Goal: Information Seeking & Learning: Learn about a topic

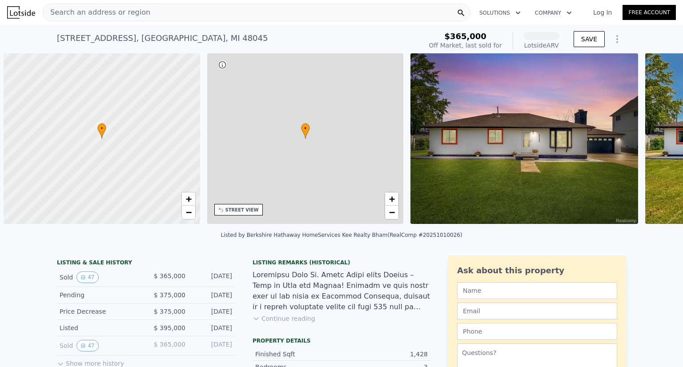
scroll to position [0, 4]
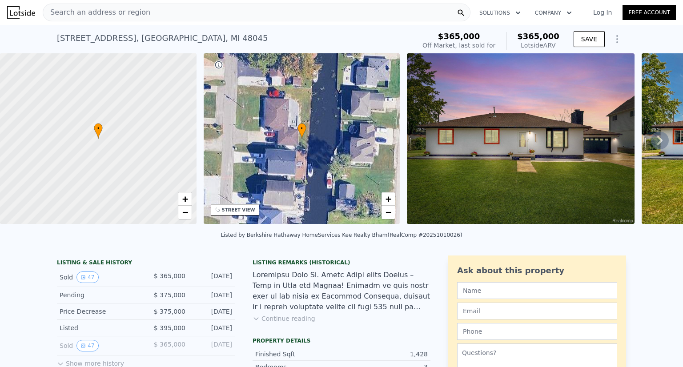
click at [529, 149] on img at bounding box center [521, 138] width 228 height 171
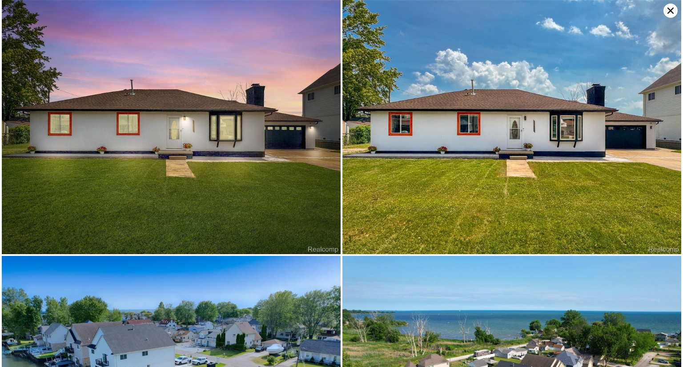
scroll to position [0, 207]
click at [529, 149] on img at bounding box center [511, 127] width 339 height 254
click at [444, 162] on img at bounding box center [511, 127] width 339 height 254
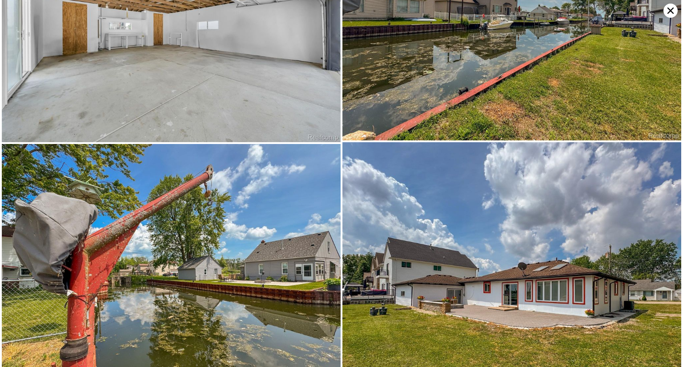
scroll to position [253, 0]
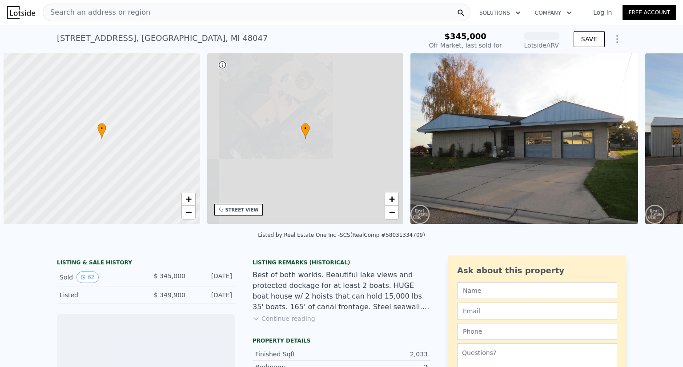
scroll to position [0, 4]
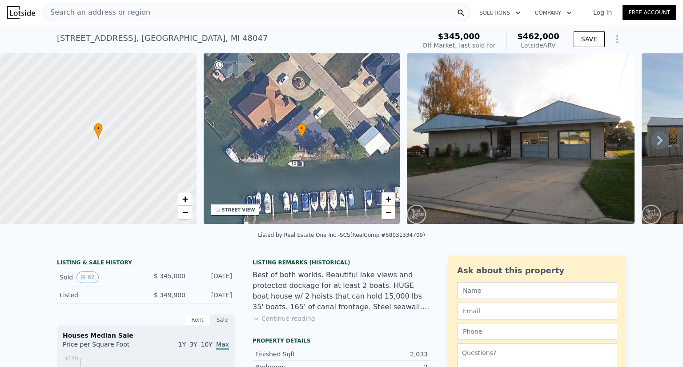
click at [654, 146] on icon at bounding box center [660, 141] width 18 height 18
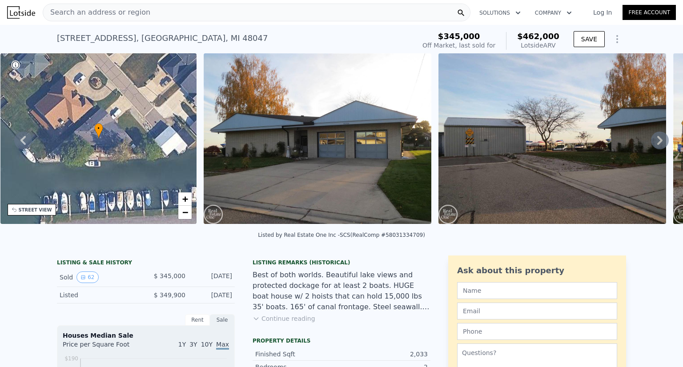
click at [654, 146] on icon at bounding box center [660, 141] width 18 height 18
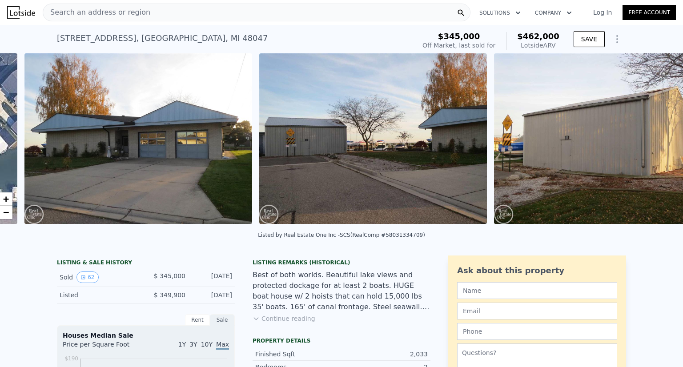
scroll to position [0, 407]
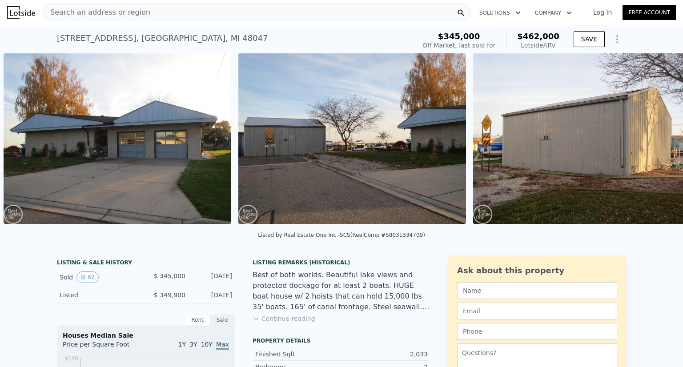
click at [654, 146] on img at bounding box center [587, 138] width 228 height 171
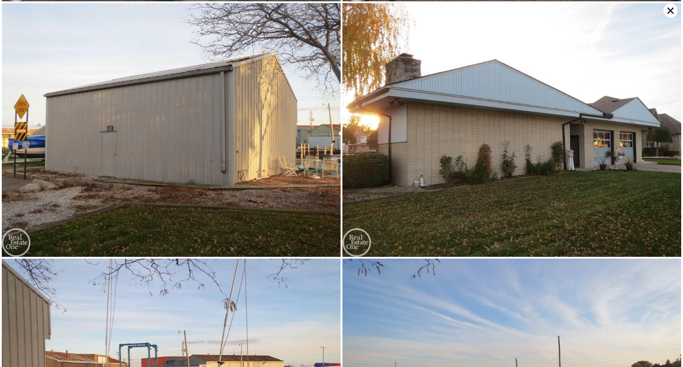
scroll to position [0, 0]
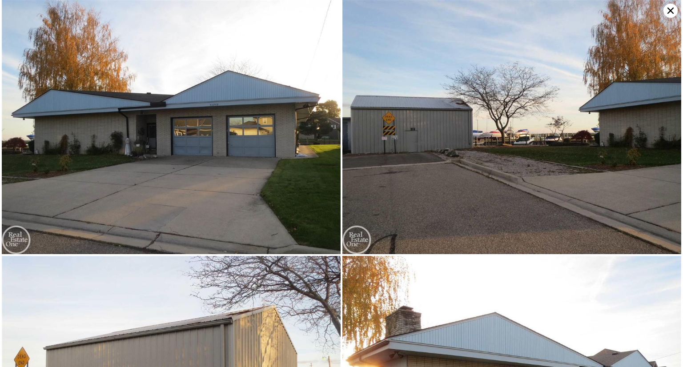
click at [669, 14] on icon at bounding box center [670, 11] width 14 height 14
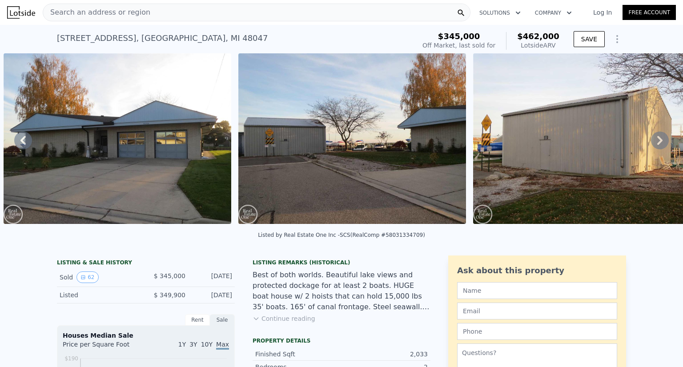
click at [273, 293] on div "Best of both worlds. Beautiful lake views and protected dockage for at least 2 …" at bounding box center [341, 291] width 178 height 43
click at [20, 148] on icon at bounding box center [23, 141] width 18 height 18
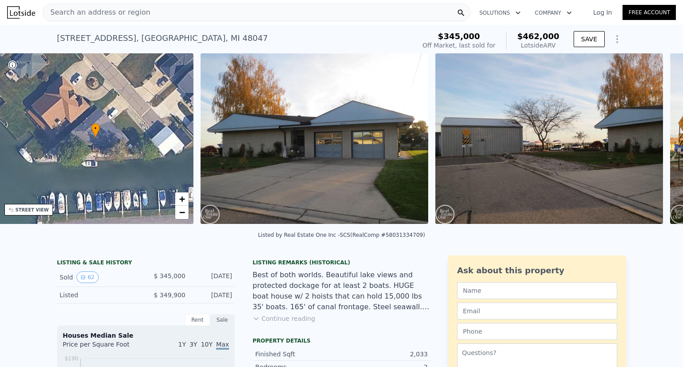
scroll to position [0, 207]
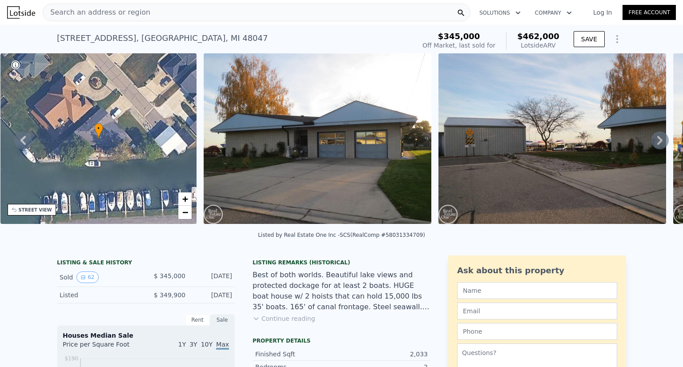
click at [274, 322] on button "Continue reading" at bounding box center [283, 318] width 63 height 9
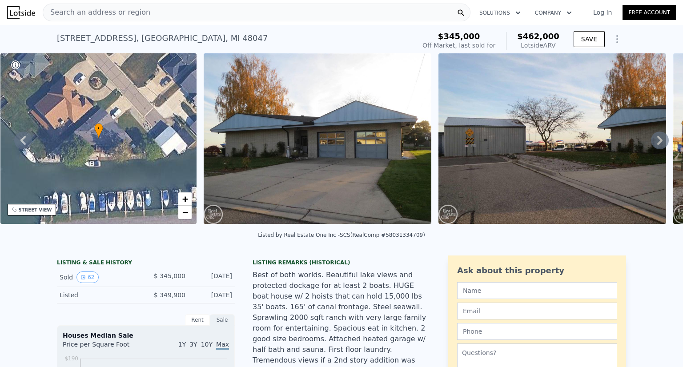
click at [657, 145] on icon at bounding box center [659, 140] width 5 height 9
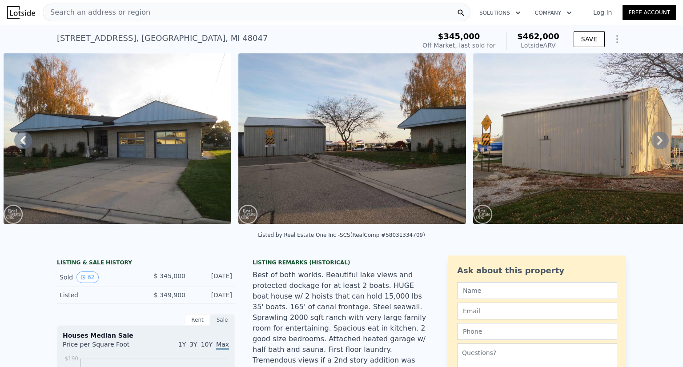
click at [652, 146] on div "• + − • + − STREET VIEW Loading... SATELLITE VIEW" at bounding box center [341, 140] width 683 height 174
click at [657, 145] on icon at bounding box center [659, 140] width 5 height 9
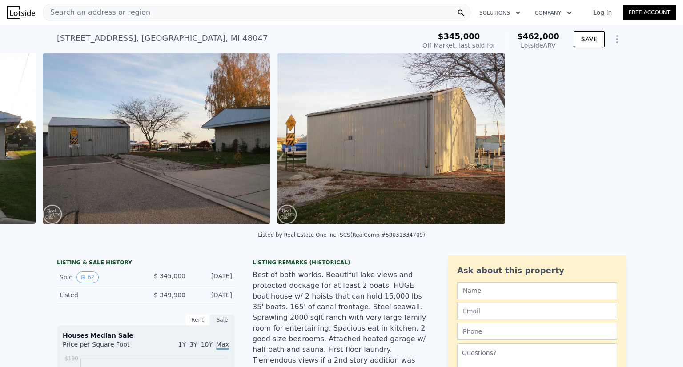
click at [652, 146] on div "• + − • + − STREET VIEW Loading... SATELLITE VIEW" at bounding box center [341, 140] width 683 height 174
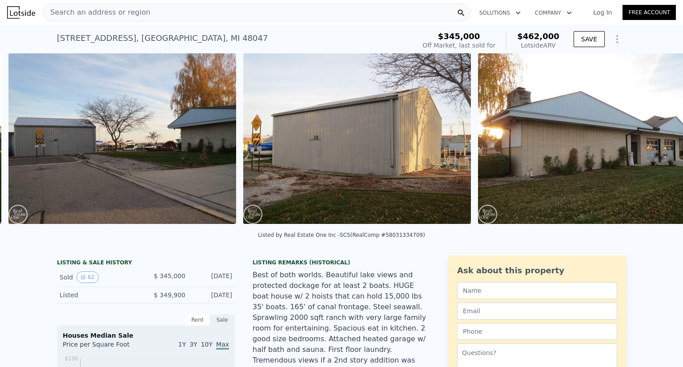
click at [652, 146] on img at bounding box center [592, 138] width 228 height 171
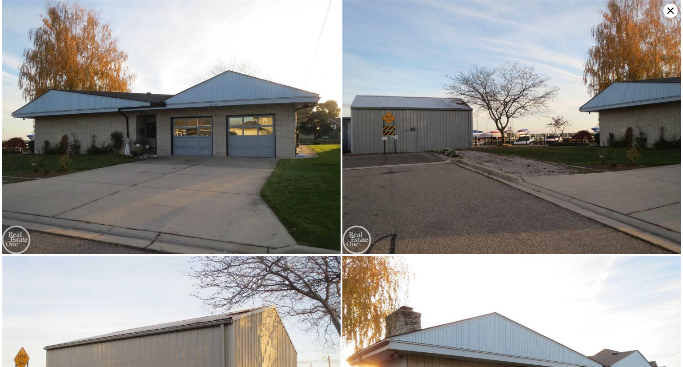
scroll to position [0, 641]
click at [652, 146] on img at bounding box center [511, 127] width 339 height 254
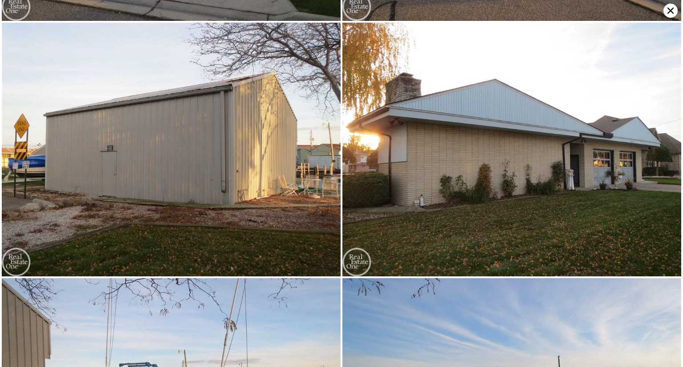
click at [652, 146] on img at bounding box center [511, 150] width 339 height 254
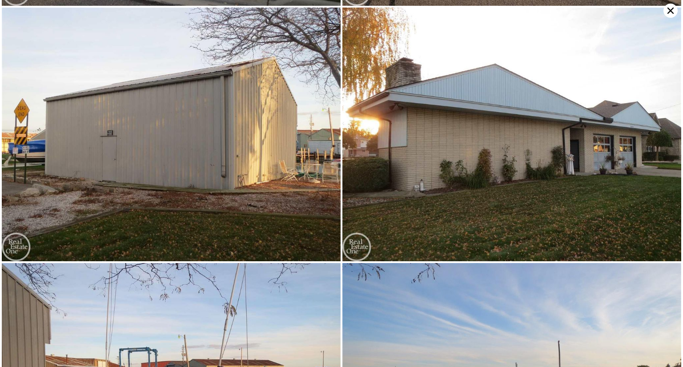
scroll to position [253, 0]
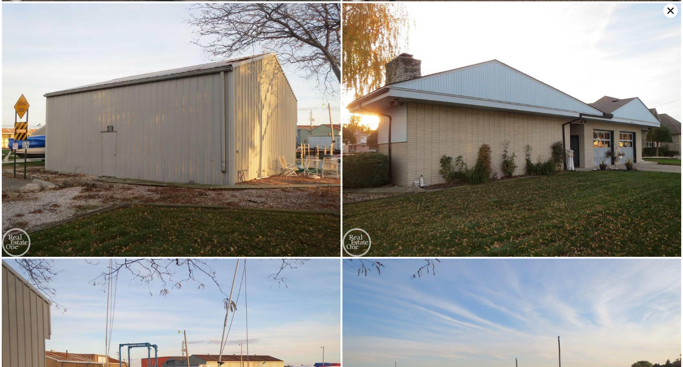
click at [652, 146] on img at bounding box center [511, 130] width 339 height 254
click at [673, 14] on icon at bounding box center [670, 11] width 14 height 14
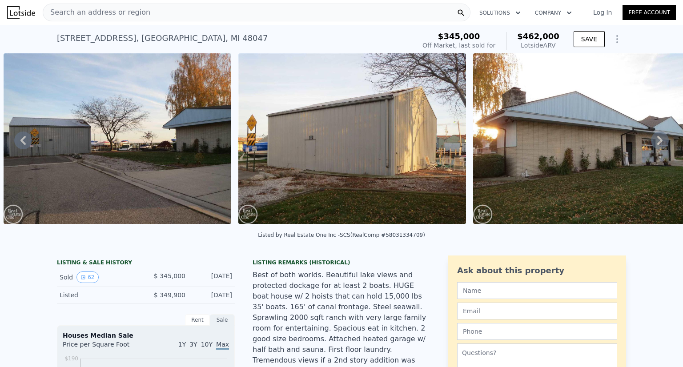
click at [17, 141] on icon at bounding box center [23, 141] width 18 height 18
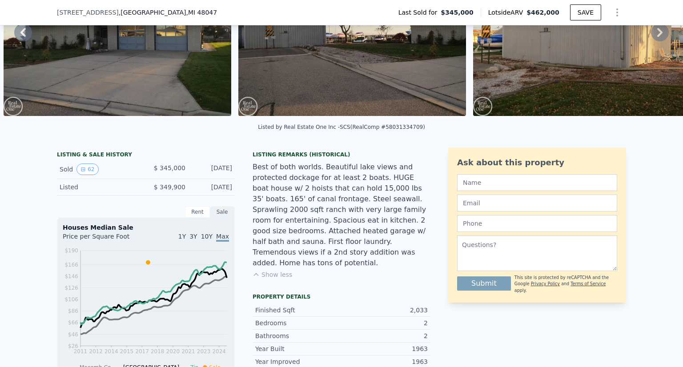
scroll to position [103, 0]
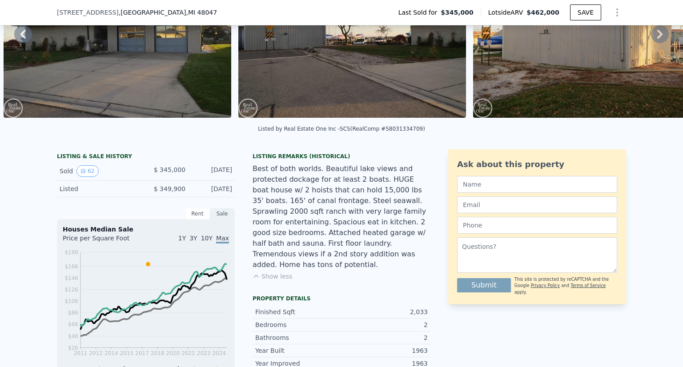
click at [168, 11] on div "[STREET_ADDRESS]" at bounding box center [140, 12] width 167 height 9
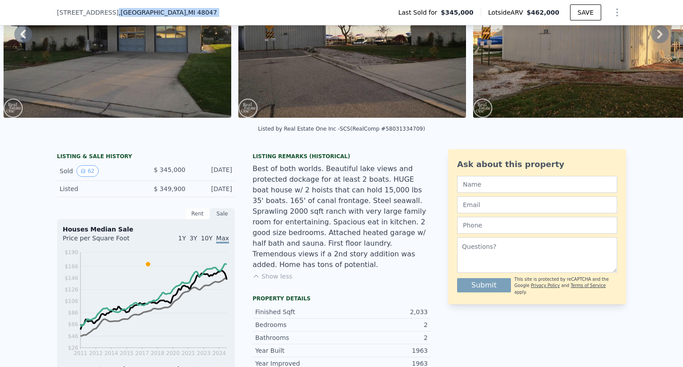
click at [168, 11] on div "[STREET_ADDRESS]" at bounding box center [140, 12] width 167 height 9
click at [151, 7] on div "[STREET_ADDRESS] Last Sold for $345,000 Lotside ARV $462,000 SAVE" at bounding box center [341, 12] width 569 height 25
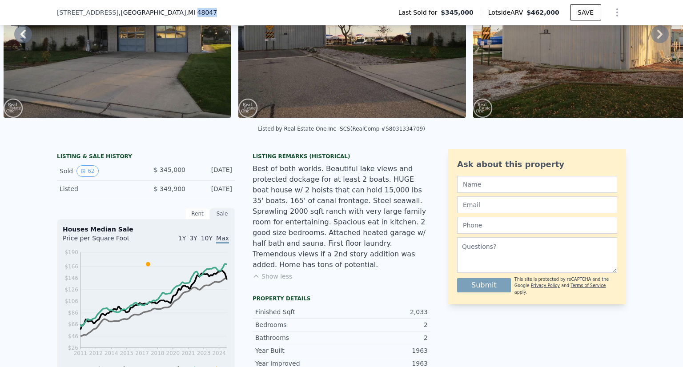
click at [151, 7] on div "[STREET_ADDRESS] Last Sold for $345,000 Lotside ARV $462,000 SAVE" at bounding box center [341, 12] width 569 height 25
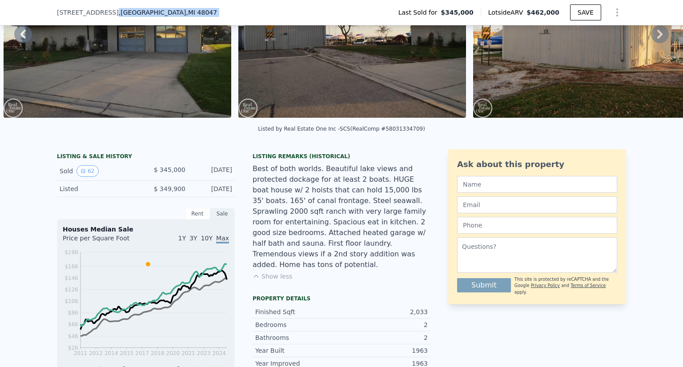
click at [151, 7] on div "[STREET_ADDRESS] Last Sold for $345,000 Lotside ARV $462,000 SAVE" at bounding box center [341, 12] width 569 height 25
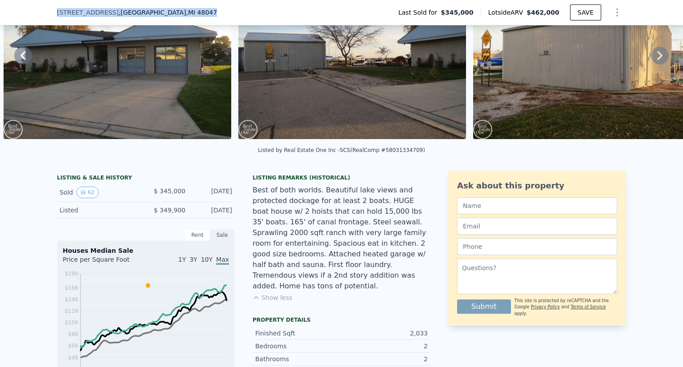
drag, startPoint x: 49, startPoint y: 15, endPoint x: 178, endPoint y: 6, distance: 128.7
click at [178, 6] on div "[STREET_ADDRESS] Last Sold for $345,000 Lotside ARV $462,000 SAVE" at bounding box center [341, 12] width 683 height 25
